Goal: Task Accomplishment & Management: Manage account settings

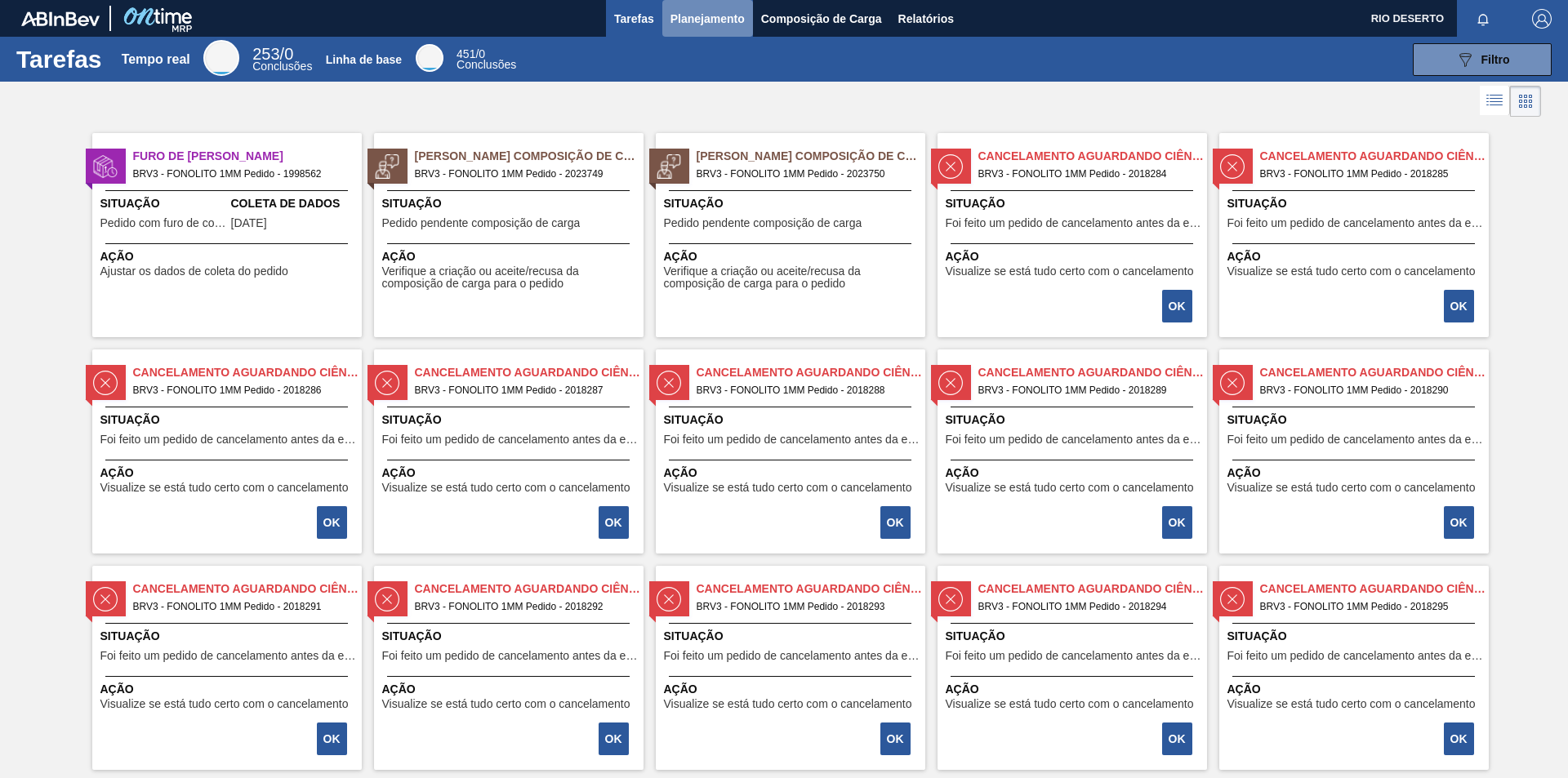
click at [710, 18] on font "Planejamento" at bounding box center [707, 19] width 74 height 13
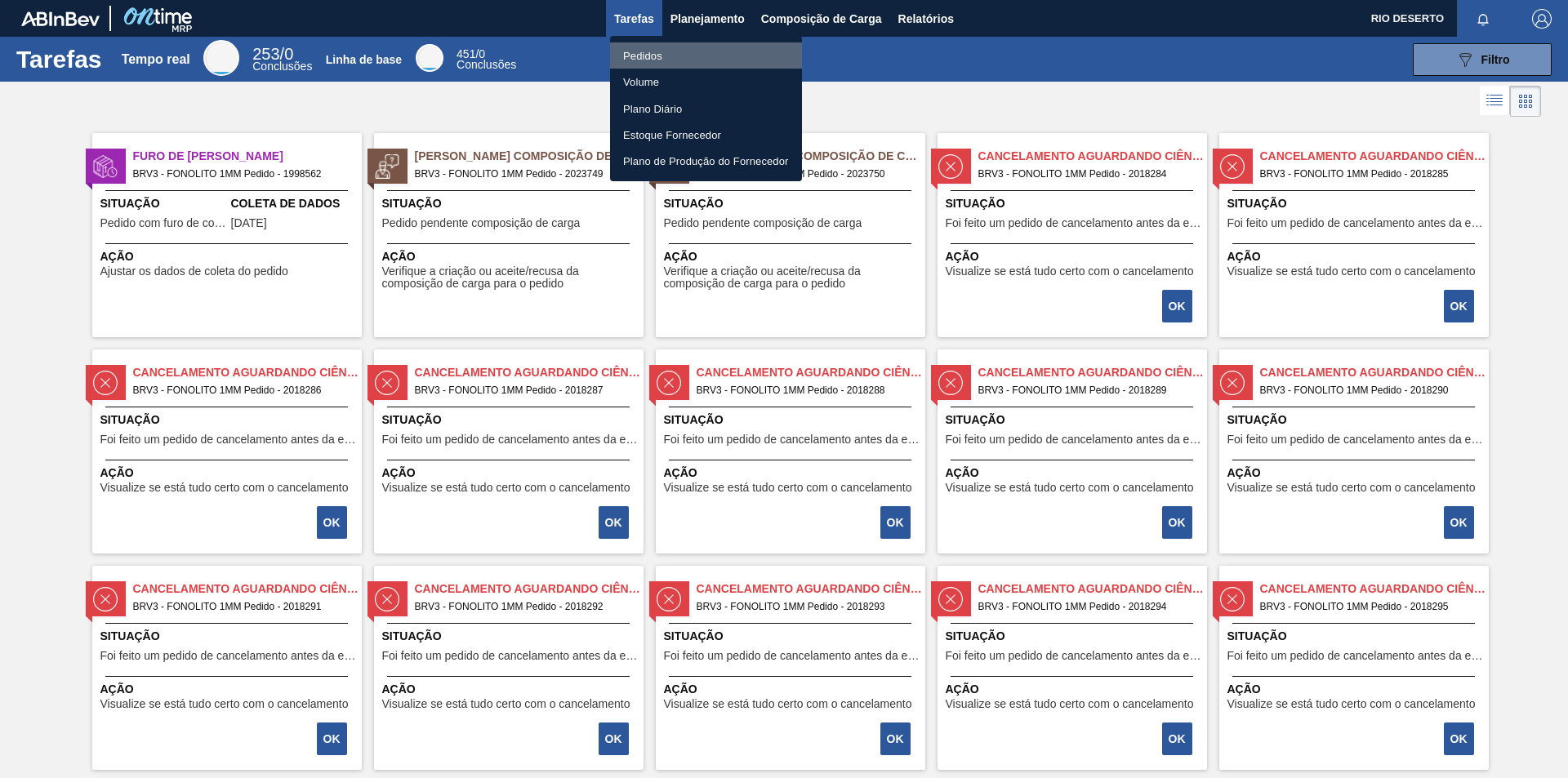
click at [680, 59] on li "Pedidos" at bounding box center [705, 55] width 192 height 26
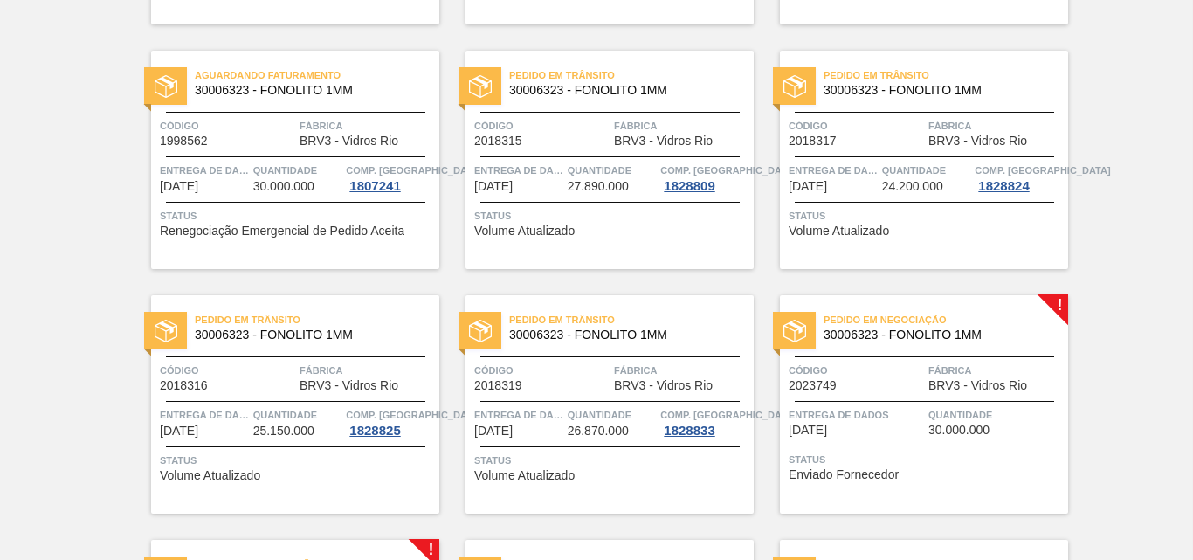
scroll to position [524, 0]
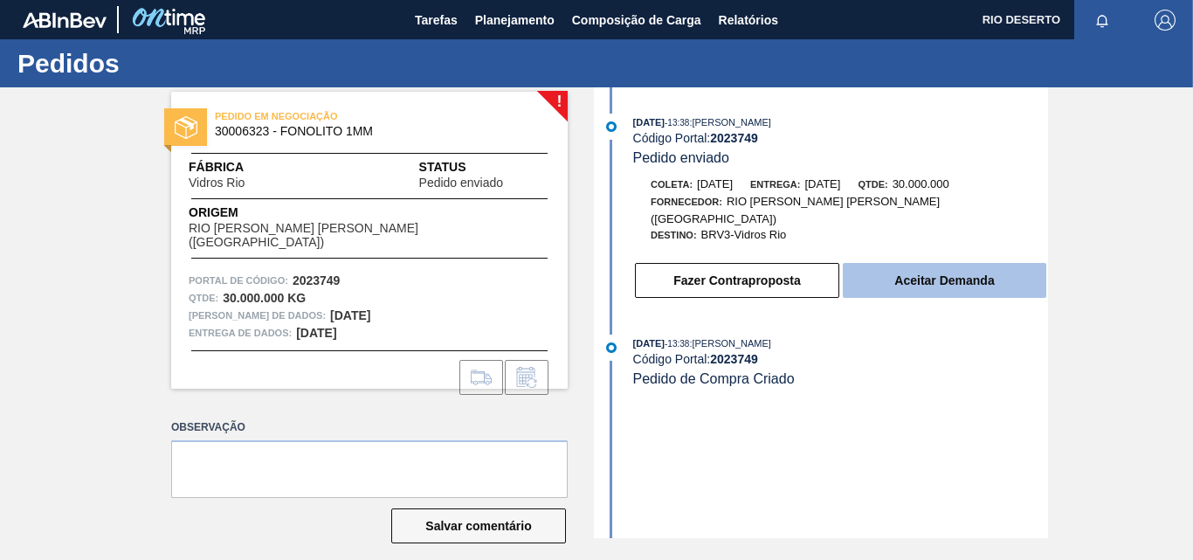
click at [898, 273] on font "Aceitar Demanda" at bounding box center [944, 280] width 100 height 14
click at [1009, 263] on button "Aceitar Demanda" at bounding box center [944, 280] width 203 height 35
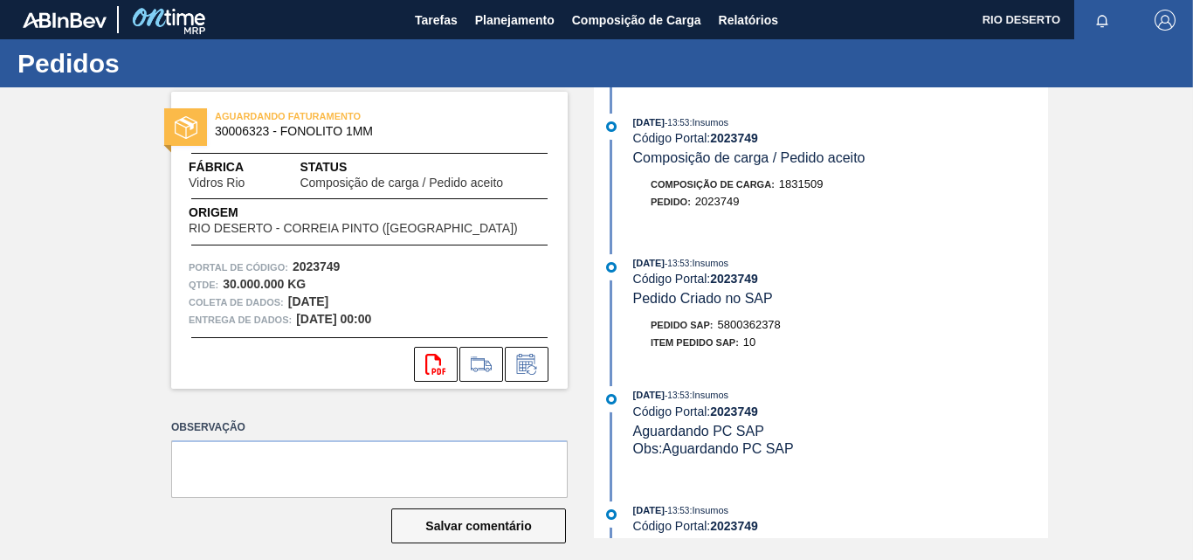
click at [748, 321] on font "5800362378" at bounding box center [749, 324] width 63 height 13
copy font "5800362378"
click at [439, 368] on icon "svg{fill:#ff0000}" at bounding box center [435, 364] width 21 height 21
drag, startPoint x: 770, startPoint y: 279, endPoint x: 745, endPoint y: 270, distance: 27.1
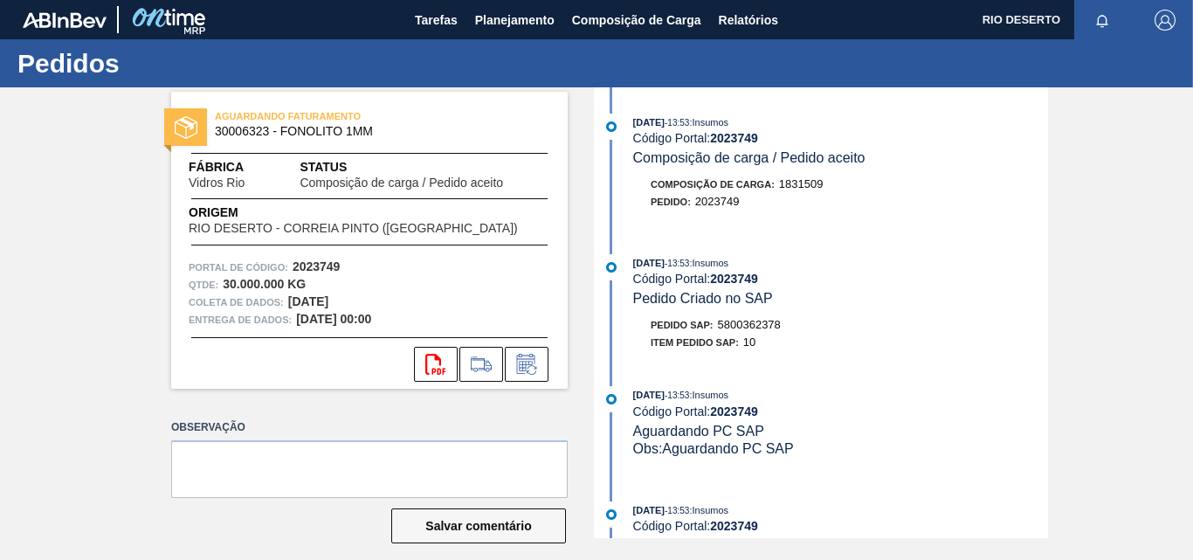
click at [770, 279] on div "Código Portal: 2023749" at bounding box center [840, 279] width 415 height 14
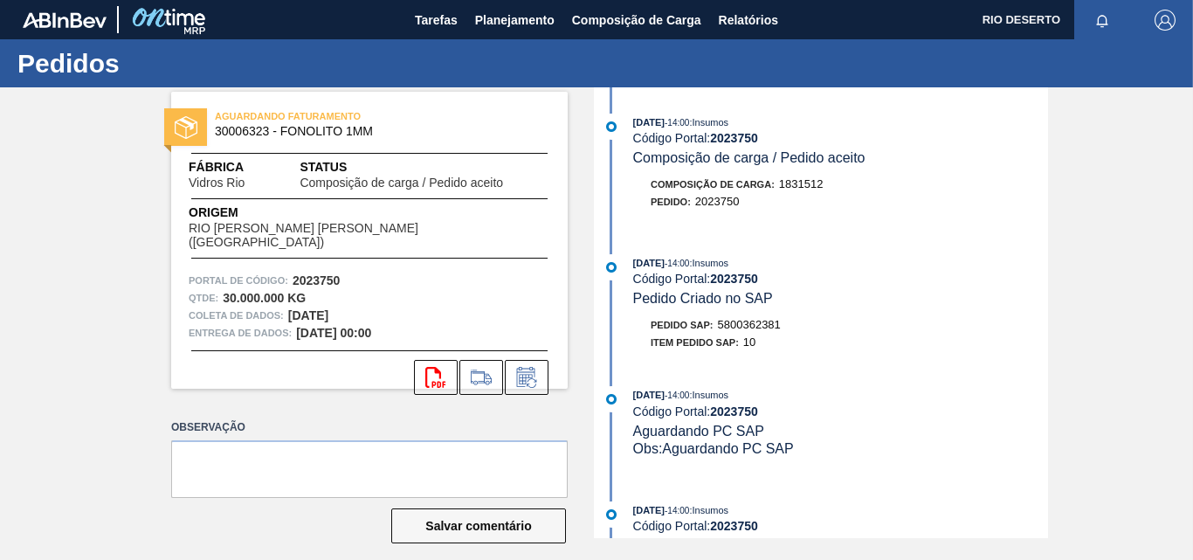
click at [745, 322] on font "5800362381" at bounding box center [749, 324] width 63 height 13
copy font "5800362381"
click at [426, 367] on icon "svg{fill:#ff0000}" at bounding box center [435, 377] width 21 height 21
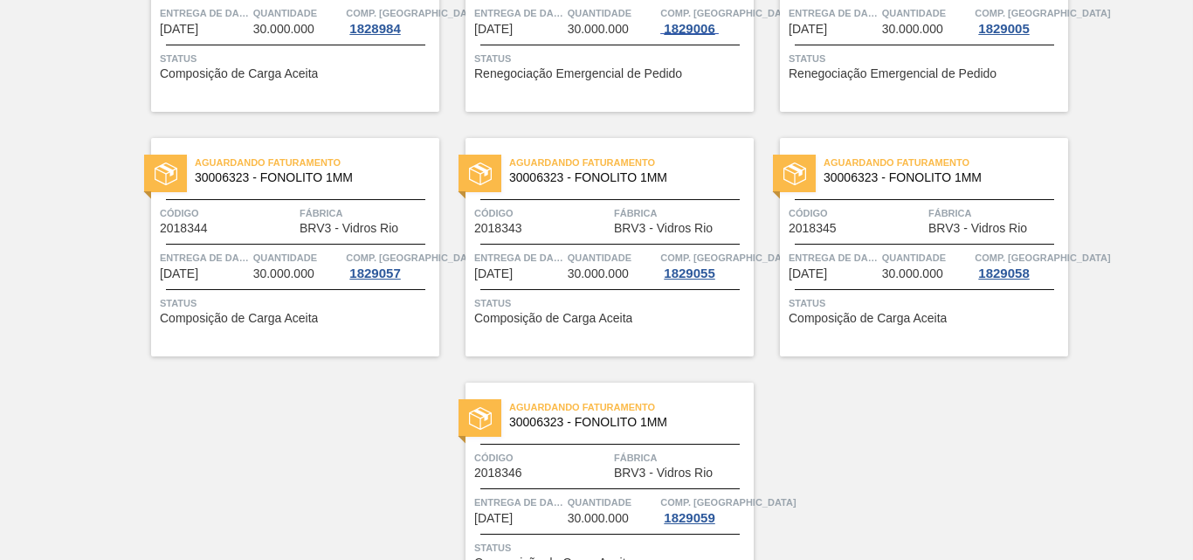
scroll to position [2812, 0]
